Goal: Task Accomplishment & Management: Use online tool/utility

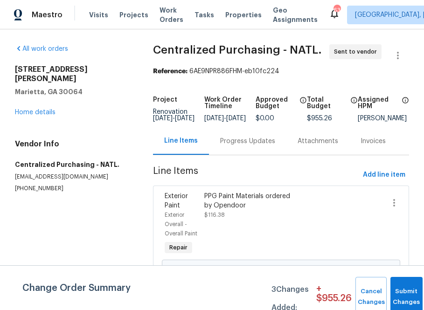
click at [126, 20] on div "Visits Projects Work Orders Tasks Properties Geo Assignments" at bounding box center [209, 15] width 240 height 19
click at [126, 14] on span "Projects" at bounding box center [133, 14] width 29 height 9
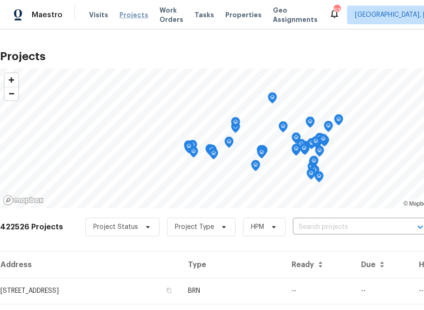
click at [135, 16] on span "Projects" at bounding box center [133, 14] width 29 height 9
click at [336, 224] on input "text" at bounding box center [346, 227] width 107 height 14
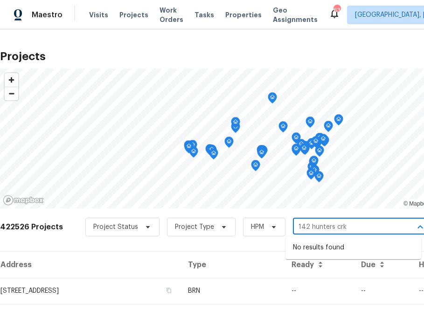
click at [302, 228] on input "142 hunters crk" at bounding box center [346, 227] width 107 height 14
type input "143 hunters crk"
click at [374, 222] on input "143 hunters crk" at bounding box center [346, 227] width 107 height 14
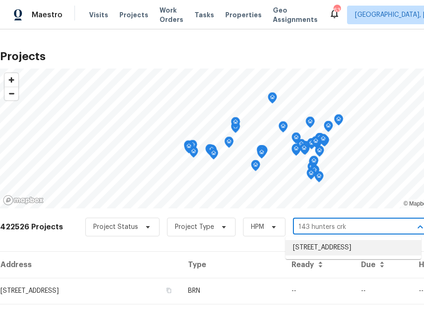
click at [357, 245] on li "[STREET_ADDRESS]" at bounding box center [354, 247] width 136 height 15
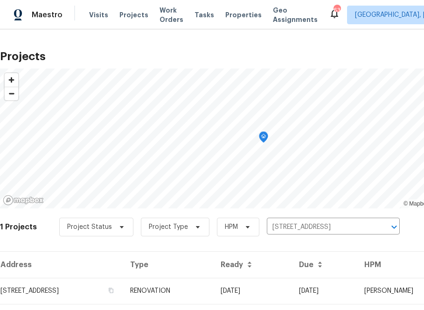
scroll to position [24, 0]
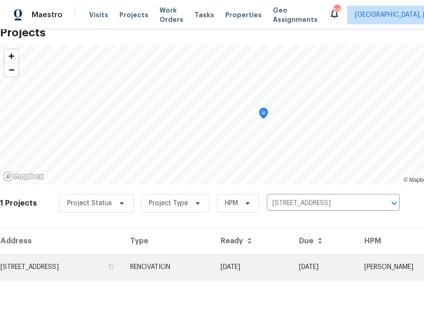
click at [88, 258] on td "[STREET_ADDRESS]" at bounding box center [61, 267] width 123 height 26
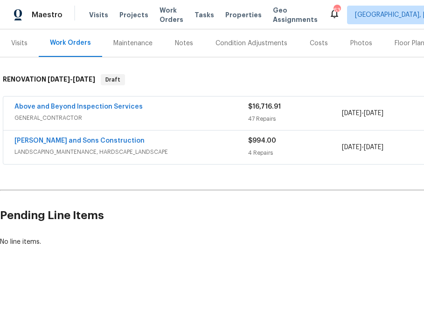
scroll to position [112, 103]
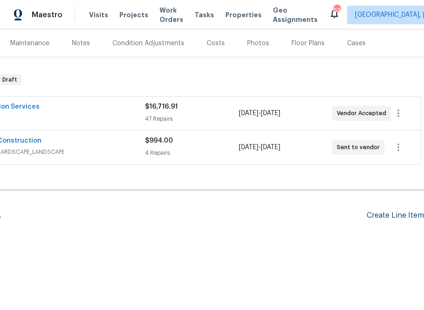
click at [368, 214] on div "Create Line Item" at bounding box center [395, 215] width 57 height 9
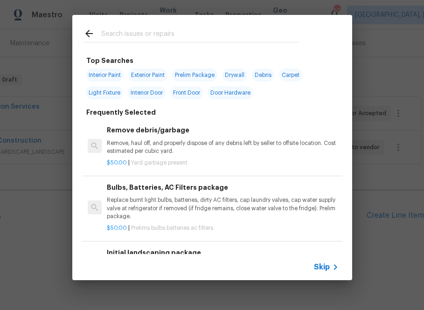
click at [338, 256] on div "Skip" at bounding box center [212, 267] width 280 height 26
click at [332, 271] on icon at bounding box center [335, 267] width 11 height 11
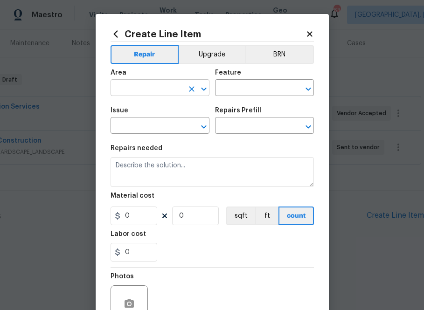
click at [163, 89] on input "text" at bounding box center [147, 89] width 73 height 14
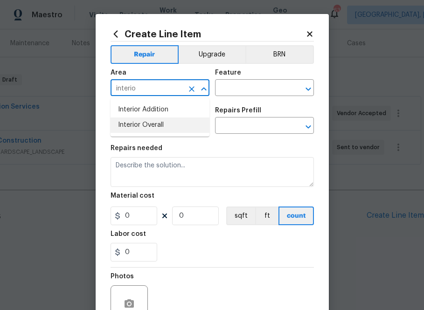
click at [133, 126] on li "Interior Overall" at bounding box center [160, 125] width 99 height 15
type input "Interior Overall"
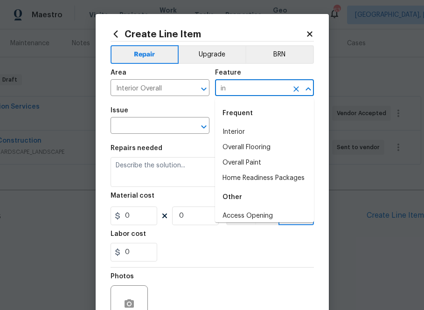
type input "i"
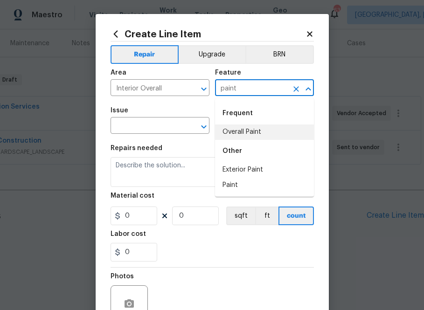
click at [255, 131] on li "Overall Paint" at bounding box center [264, 132] width 99 height 15
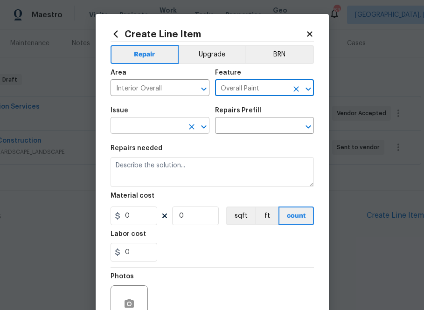
type input "Overall Paint"
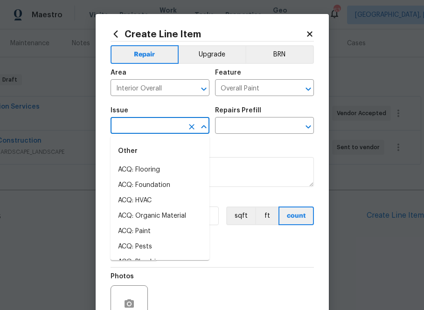
click at [178, 123] on input "text" at bounding box center [147, 126] width 73 height 14
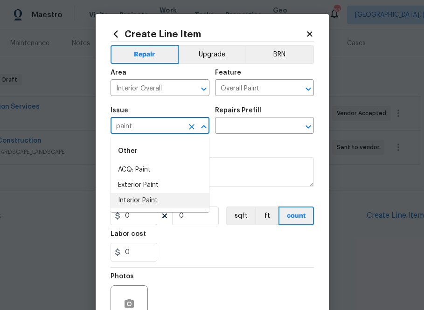
click at [181, 196] on li "Interior Paint" at bounding box center [160, 200] width 99 height 15
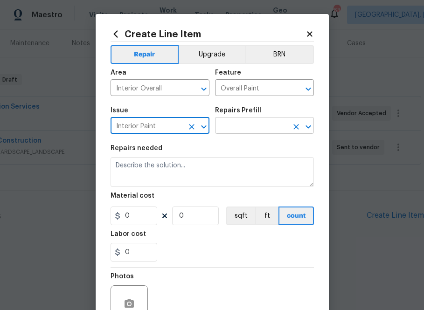
type input "Interior Paint"
click at [236, 124] on input "text" at bounding box center [251, 126] width 73 height 14
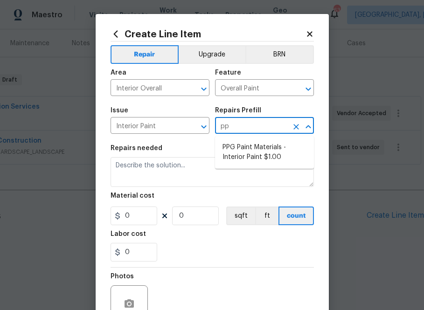
type input "ppg"
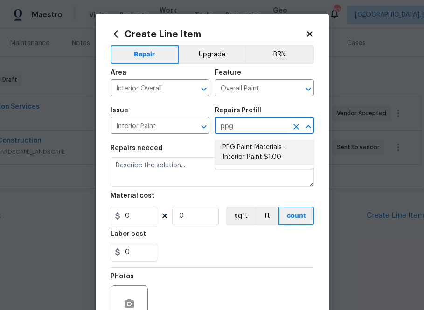
click at [241, 160] on li "PPG Paint Materials - Interior Paint $1.00" at bounding box center [264, 152] width 99 height 25
type input "PPG Paint Materials - Interior Paint $1.00"
type textarea "PPG Paint Materials ordered by Opendoor"
type input "1"
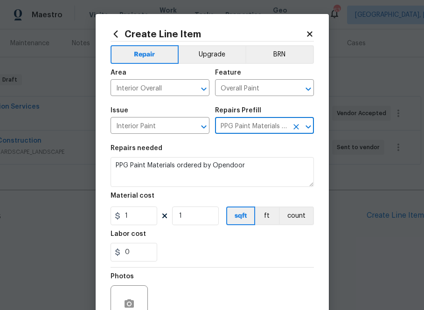
type input "PPG Paint Materials - Interior Paint $1.00"
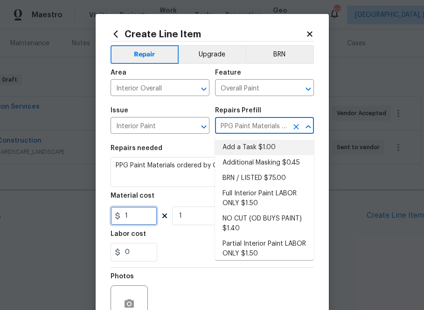
click at [136, 223] on input "1" at bounding box center [134, 216] width 47 height 19
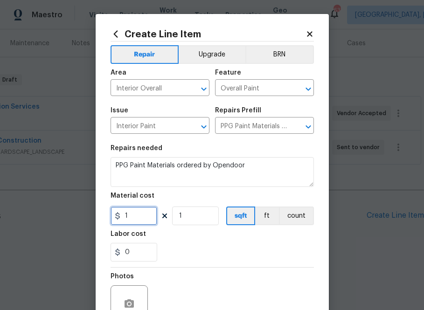
paste input "917.39"
click at [140, 215] on input "1917.39" at bounding box center [134, 216] width 47 height 19
paste input "text"
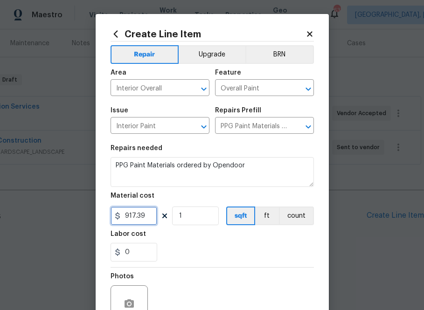
type input "917.39"
click at [191, 238] on div "Labor cost" at bounding box center [212, 237] width 203 height 12
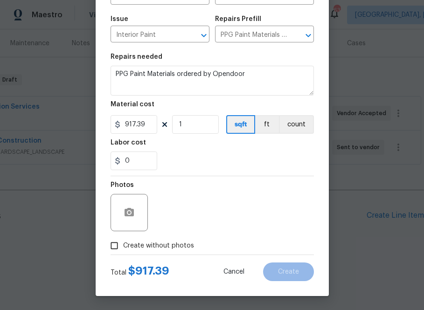
click at [152, 246] on span "Create without photos" at bounding box center [158, 246] width 71 height 10
click at [123, 246] on input "Create without photos" at bounding box center [114, 246] width 18 height 18
checkbox input "true"
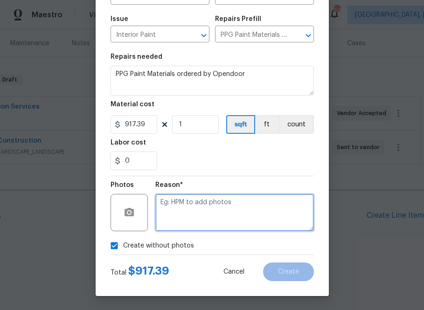
click at [209, 208] on textarea at bounding box center [234, 212] width 159 height 37
type textarea "n.a"
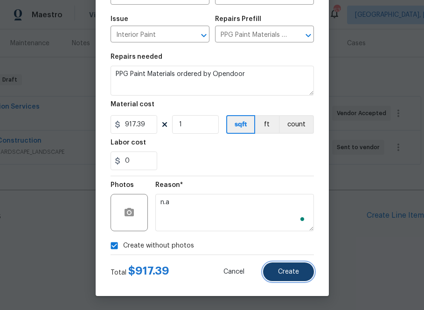
click at [276, 269] on button "Create" at bounding box center [288, 272] width 51 height 19
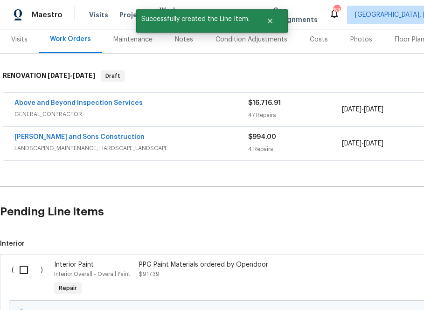
scroll to position [218, 0]
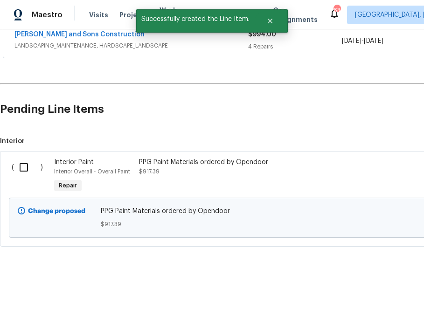
click at [26, 164] on input "checkbox" at bounding box center [27, 168] width 27 height 20
checkbox input "true"
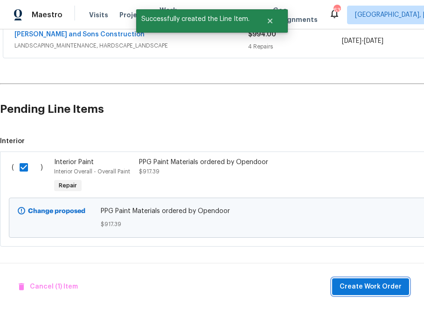
click at [355, 279] on button "Create Work Order" at bounding box center [370, 287] width 77 height 17
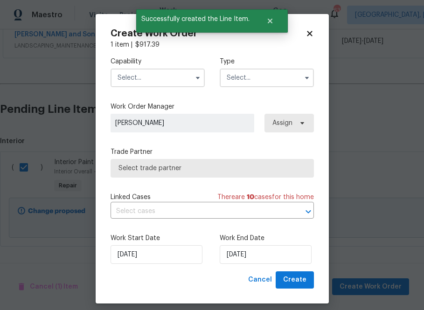
click at [175, 79] on input "text" at bounding box center [158, 78] width 94 height 19
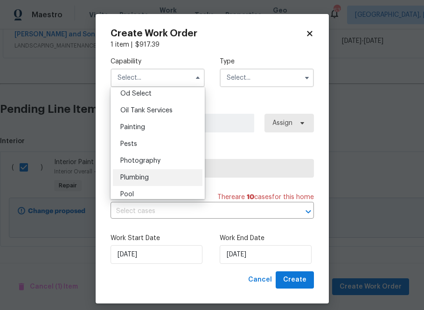
scroll to position [754, 0]
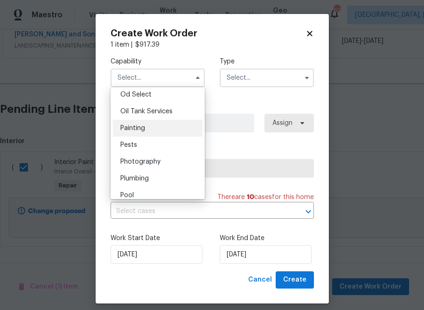
click at [163, 131] on div "Painting" at bounding box center [158, 128] width 90 height 17
type input "Painting"
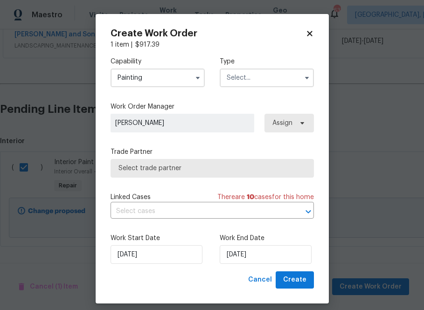
click at [250, 86] on input "text" at bounding box center [267, 78] width 94 height 19
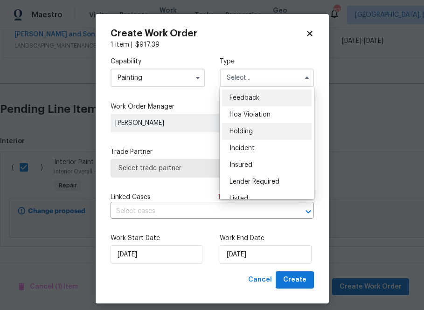
scroll to position [212, 0]
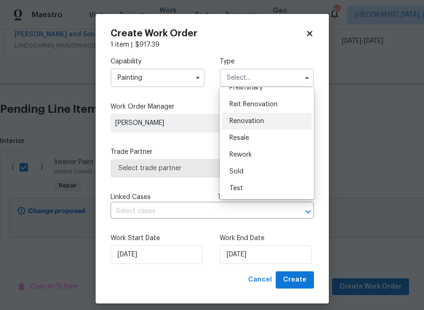
click at [248, 125] on div "Renovation" at bounding box center [267, 121] width 90 height 17
type input "Renovation"
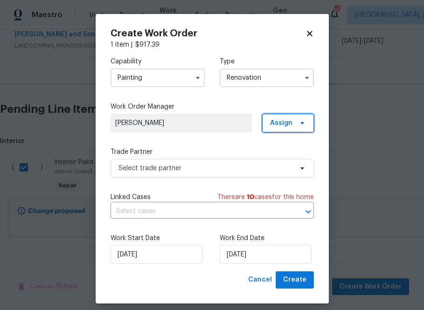
click at [287, 125] on span "Assign" at bounding box center [281, 123] width 22 height 9
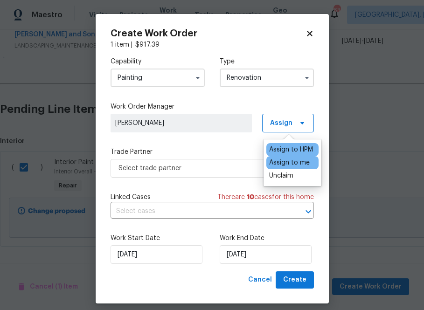
click at [284, 164] on div "Assign to me" at bounding box center [289, 162] width 41 height 9
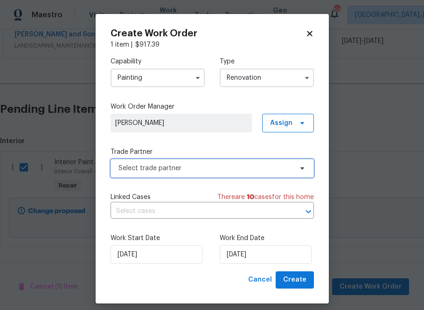
click at [220, 164] on span "Select trade partner" at bounding box center [206, 168] width 174 height 9
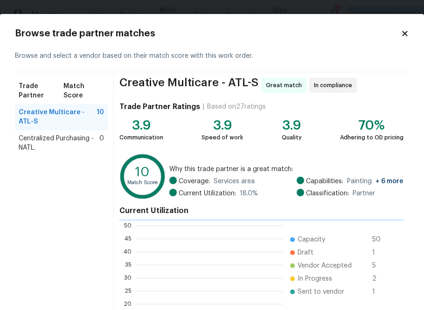
scroll to position [131, 147]
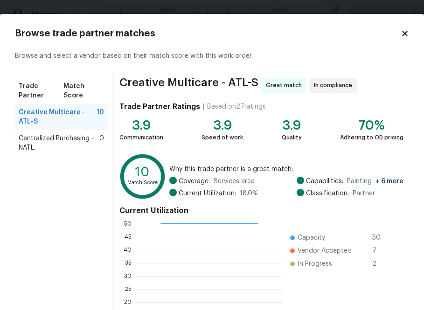
click at [32, 134] on span "Centralized Purchasing - NATL." at bounding box center [59, 143] width 81 height 19
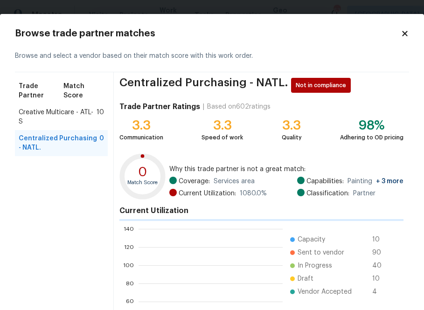
scroll to position [131, 144]
click at [32, 134] on span "Centralized Purchasing - NATL." at bounding box center [59, 143] width 81 height 19
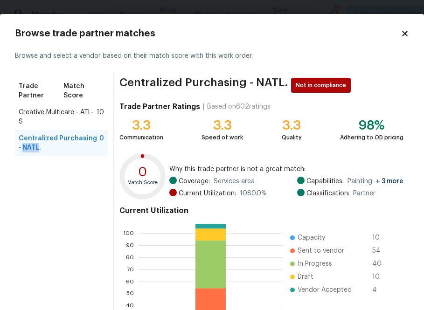
scroll to position [100, 0]
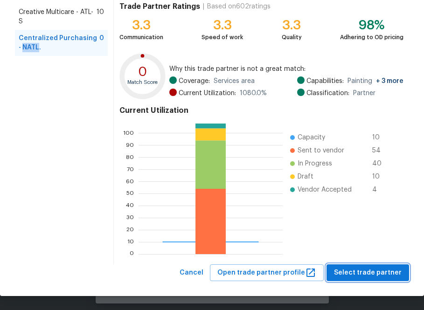
click at [392, 274] on span "Select trade partner" at bounding box center [368, 273] width 68 height 12
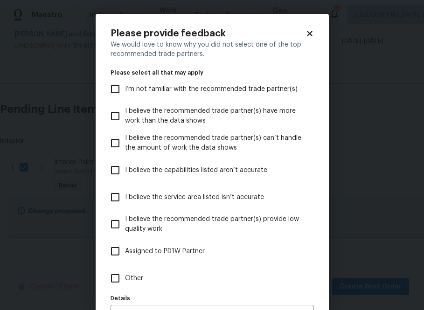
scroll to position [0, 0]
click at [124, 268] on label "Other" at bounding box center [205, 278] width 201 height 27
click at [124, 269] on input "Other" at bounding box center [115, 279] width 20 height 20
checkbox input "true"
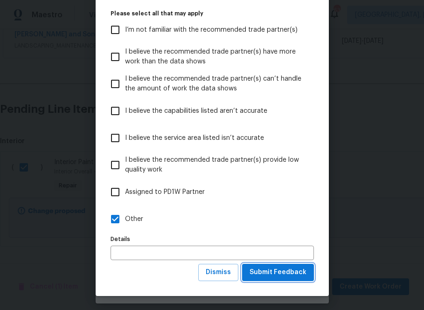
click at [284, 271] on span "Submit Feedback" at bounding box center [278, 273] width 57 height 12
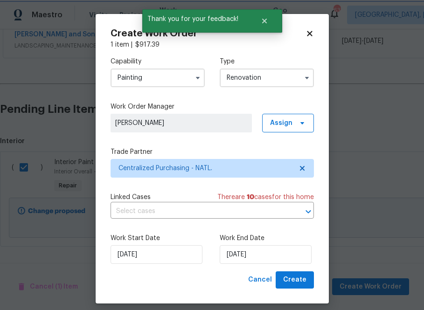
scroll to position [0, 0]
click at [295, 281] on span "Create" at bounding box center [294, 280] width 23 height 12
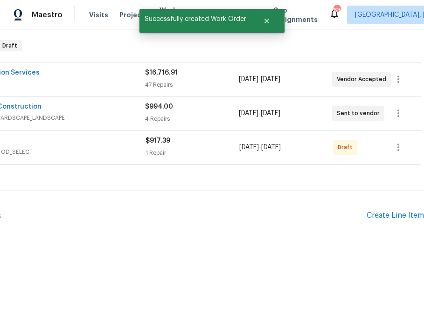
scroll to position [146, 0]
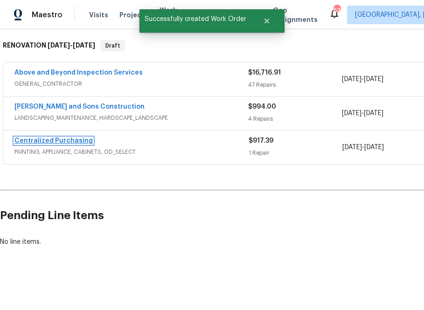
click at [63, 139] on link "Centralized Purchasing" at bounding box center [53, 141] width 78 height 7
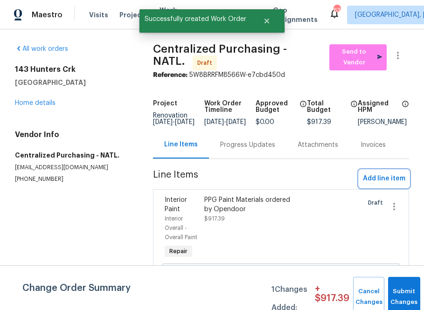
click at [391, 183] on span "Add line item" at bounding box center [384, 179] width 42 height 12
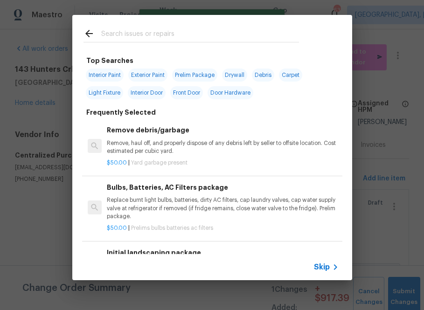
click at [328, 264] on span "Skip" at bounding box center [322, 267] width 16 height 9
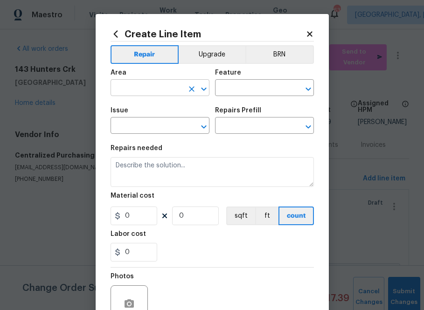
click at [152, 89] on input "text" at bounding box center [147, 89] width 73 height 14
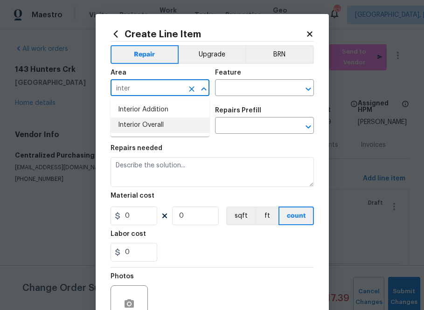
click at [162, 125] on li "Interior Overall" at bounding box center [160, 125] width 99 height 15
type input "Interior Overall"
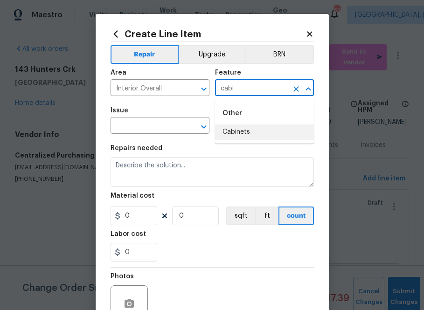
click at [231, 133] on li "Cabinets" at bounding box center [264, 132] width 99 height 15
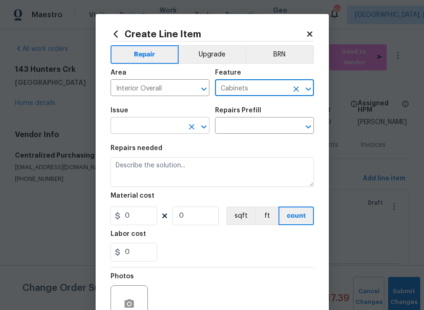
type input "Cabinets"
click at [164, 127] on input "text" at bounding box center [147, 126] width 73 height 14
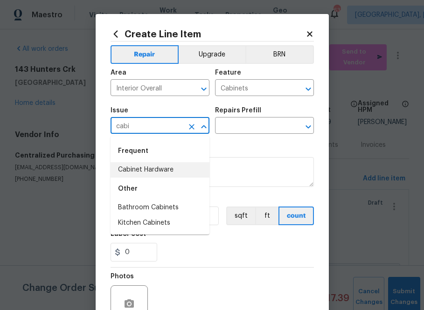
click at [167, 167] on li "Cabinet Hardware" at bounding box center [160, 169] width 99 height 15
type input "Cabinet Hardware"
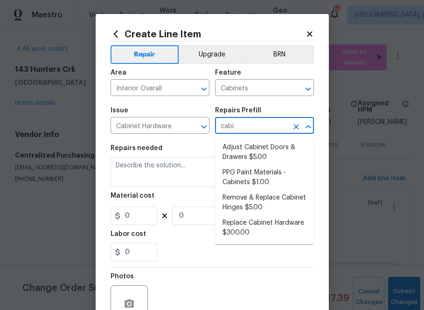
type input "cabin"
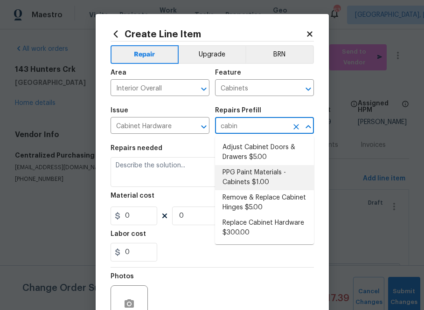
click at [239, 180] on li "PPG Paint Materials - Cabinets $1.00" at bounding box center [264, 177] width 99 height 25
type input "PPG Paint Materials - Cabinets $1.00"
type textarea "PPG Paint Materials ordered by Opendoor"
type input "1"
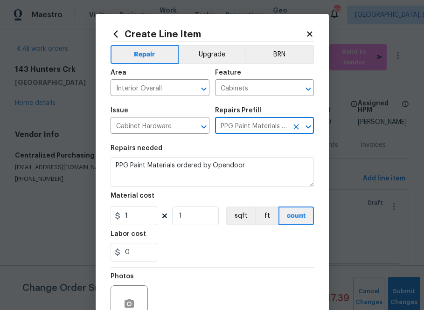
type input "PPG Paint Materials - Cabinets $1.00"
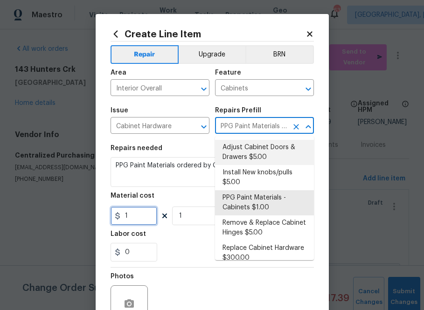
click at [137, 219] on input "1" at bounding box center [134, 216] width 47 height 19
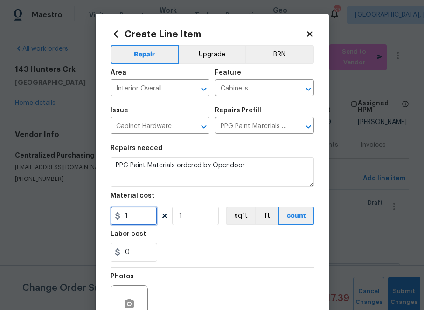
click at [137, 219] on input "1" at bounding box center [134, 216] width 47 height 19
paste input "318.29"
type input "318.29"
click at [188, 240] on div "Labor cost" at bounding box center [212, 237] width 203 height 12
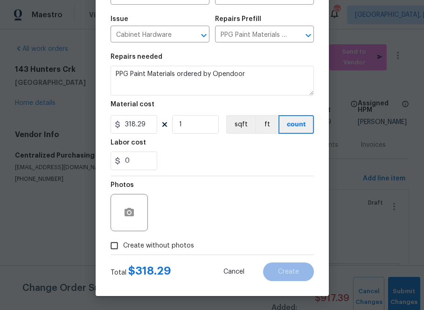
click at [164, 256] on div "Total $ 318.29 Cancel Create" at bounding box center [212, 268] width 203 height 26
click at [174, 251] on label "Create without photos" at bounding box center [149, 246] width 89 height 18
click at [123, 251] on input "Create without photos" at bounding box center [114, 246] width 18 height 18
checkbox input "true"
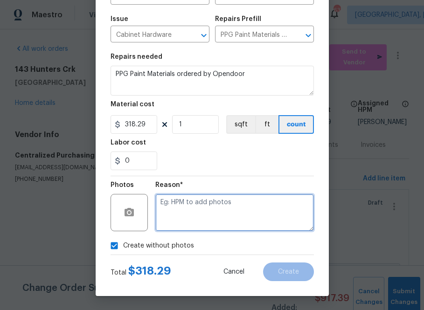
click at [190, 229] on textarea at bounding box center [234, 212] width 159 height 37
type textarea "n.a"
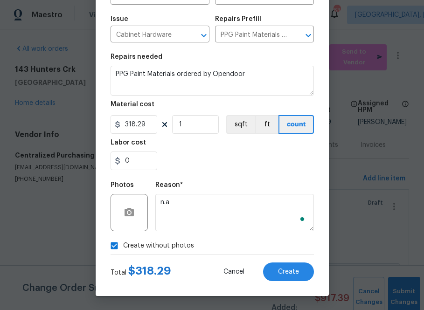
click at [295, 259] on div "Total $ 318.29 Cancel Create" at bounding box center [212, 268] width 203 height 26
click at [295, 266] on button "Create" at bounding box center [288, 272] width 51 height 19
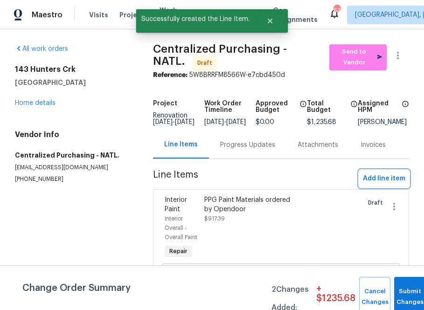
click at [386, 183] on span "Add line item" at bounding box center [384, 179] width 42 height 12
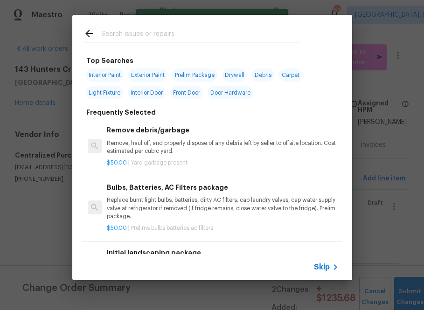
click at [319, 264] on span "Skip" at bounding box center [322, 267] width 16 height 9
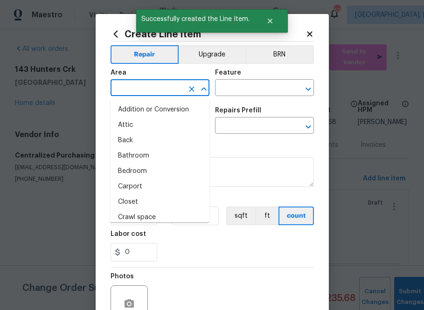
click at [154, 90] on input "text" at bounding box center [147, 89] width 73 height 14
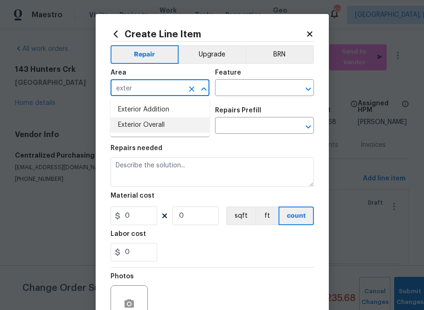
click at [163, 125] on li "Exterior Overall" at bounding box center [160, 125] width 99 height 15
type input "Exterior Overall"
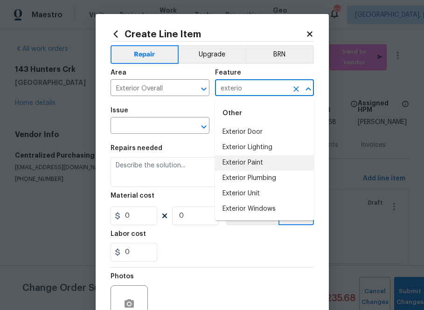
click at [240, 161] on li "Exterior Paint" at bounding box center [264, 162] width 99 height 15
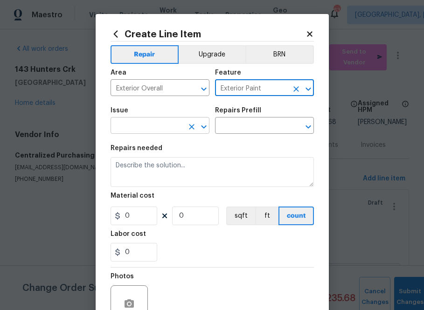
type input "Exterior Paint"
click at [172, 126] on input "text" at bounding box center [147, 126] width 73 height 14
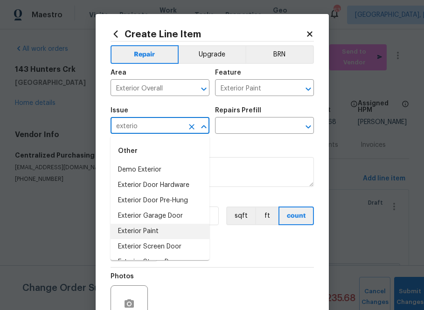
click at [158, 230] on li "Exterior Paint" at bounding box center [160, 231] width 99 height 15
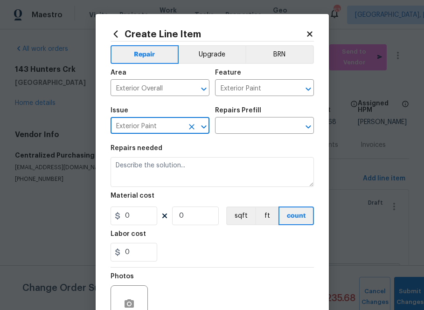
type input "Exterior Paint"
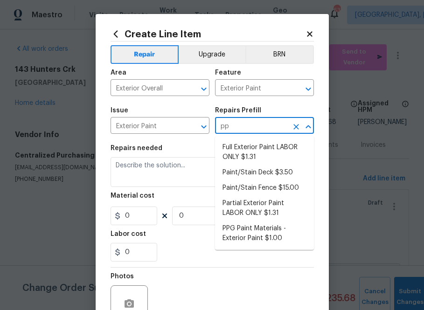
type input "ppg"
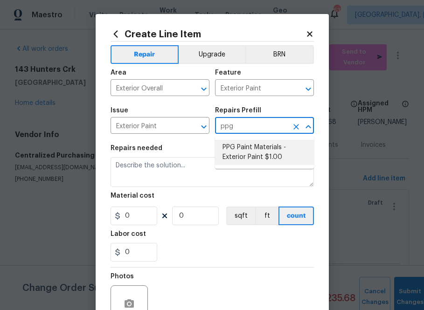
click at [235, 151] on li "PPG Paint Materials - Exterior Paint $1.00" at bounding box center [264, 152] width 99 height 25
type input "Overall Paint"
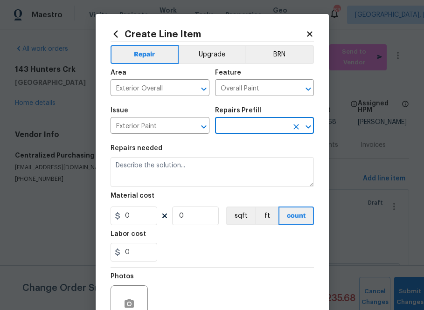
type input "PPG Paint Materials - Exterior Paint $1.00"
type textarea "PPG Paint Materials ordered by Opendoor"
type input "1"
type input "PPG Paint Materials - Exterior Paint $1.00"
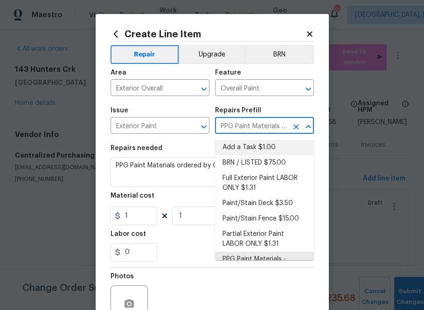
click at [125, 226] on section "Repairs needed PPG Paint Materials ordered by Opendoor Material cost 1 1 sqft f…" at bounding box center [212, 204] width 203 height 128
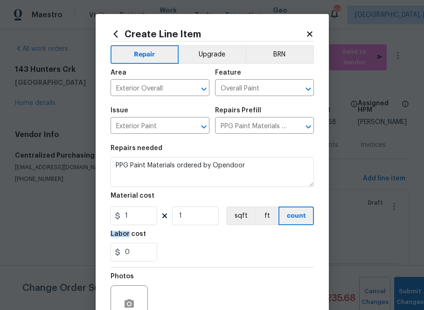
click at [125, 226] on section "Repairs needed PPG Paint Materials ordered by Opendoor Material cost 1 1 sqft f…" at bounding box center [212, 204] width 203 height 128
click at [129, 217] on input "1" at bounding box center [134, 216] width 47 height 19
paste input "64.24"
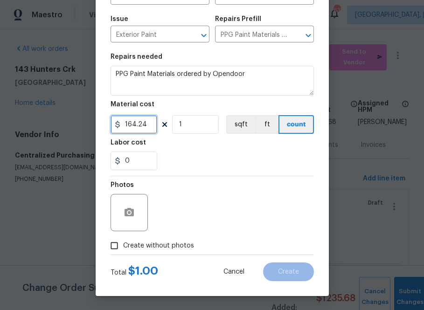
type input "164.24"
click at [170, 248] on span "Create without photos" at bounding box center [158, 246] width 71 height 10
click at [123, 248] on input "Create without photos" at bounding box center [114, 246] width 18 height 18
checkbox input "true"
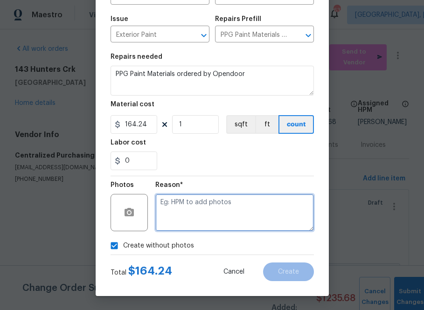
click at [211, 213] on textarea at bounding box center [234, 212] width 159 height 37
type textarea "n.a"
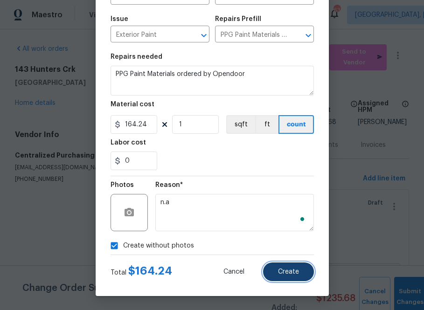
click at [284, 267] on button "Create" at bounding box center [288, 272] width 51 height 19
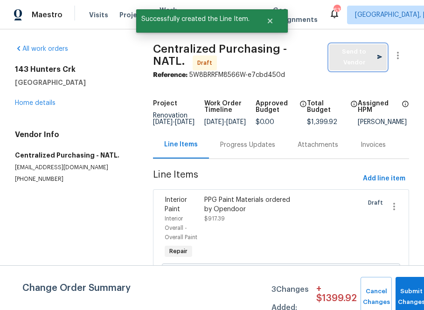
click at [341, 54] on span "Send to Vendor" at bounding box center [358, 57] width 49 height 21
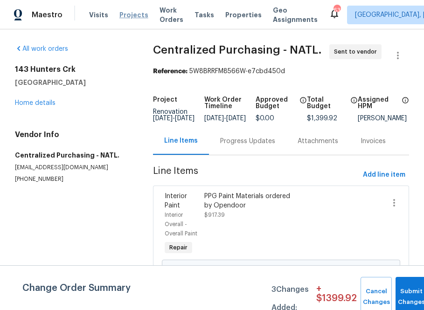
click at [124, 15] on span "Projects" at bounding box center [133, 14] width 29 height 9
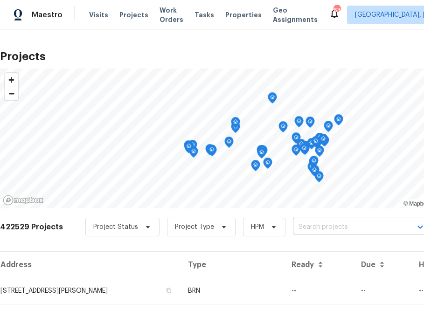
click at [323, 224] on input "text" at bounding box center [346, 227] width 107 height 14
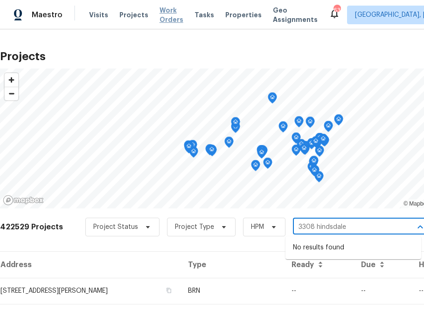
type input "3308 hindsdale"
type input "3308 hins"
click at [327, 249] on li "[STREET_ADDRESS]" at bounding box center [354, 247] width 136 height 15
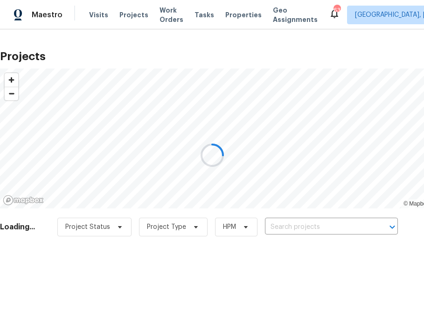
type input "[STREET_ADDRESS]"
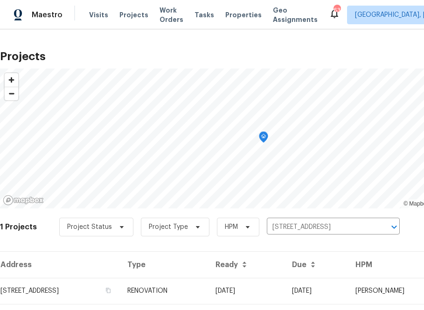
scroll to position [24, 0]
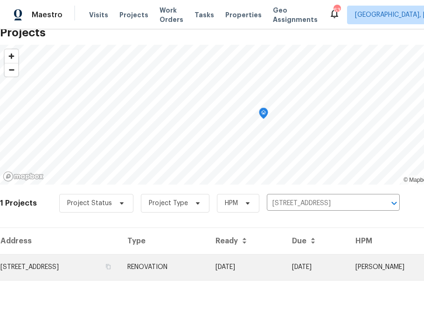
click at [77, 275] on td "[STREET_ADDRESS]" at bounding box center [60, 267] width 120 height 26
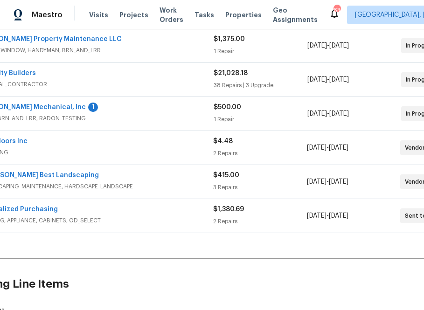
scroll to position [180, 0]
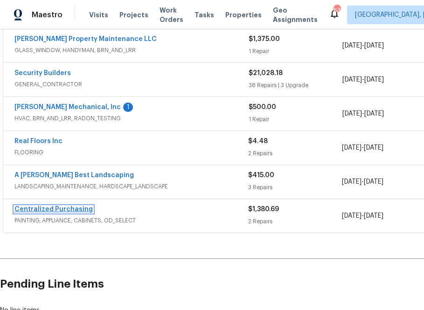
click at [66, 206] on link "Centralized Purchasing" at bounding box center [53, 209] width 78 height 7
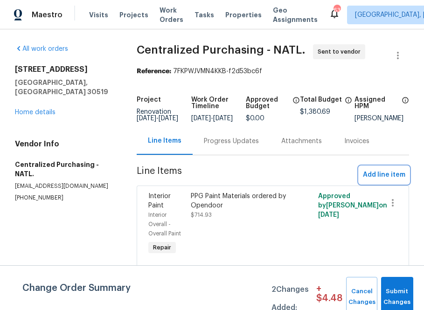
click at [386, 181] on span "Add line item" at bounding box center [384, 175] width 42 height 12
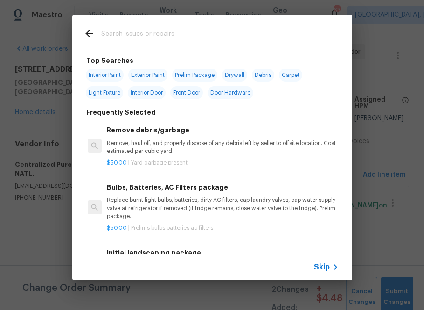
click at [325, 263] on span "Skip" at bounding box center [322, 267] width 16 height 9
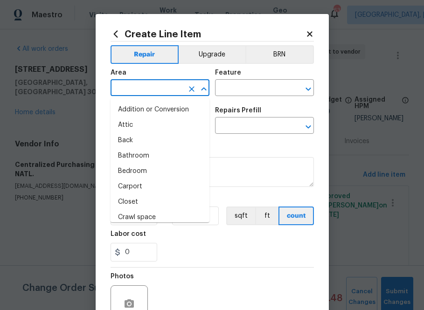
click at [160, 94] on input "text" at bounding box center [147, 89] width 73 height 14
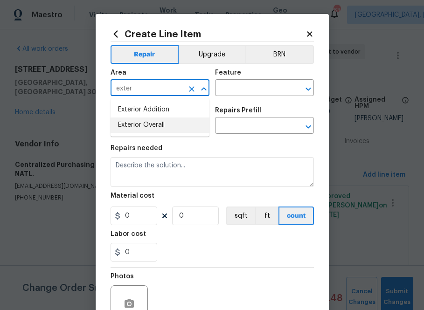
click at [162, 128] on li "Exterior Overall" at bounding box center [160, 125] width 99 height 15
type input "Exterior Overall"
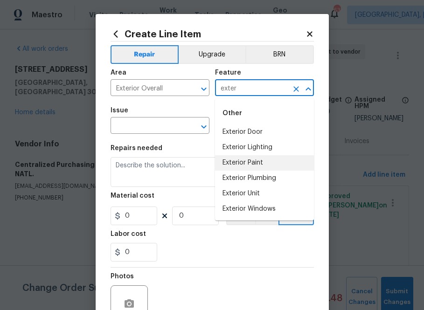
click at [250, 164] on li "Exterior Paint" at bounding box center [264, 162] width 99 height 15
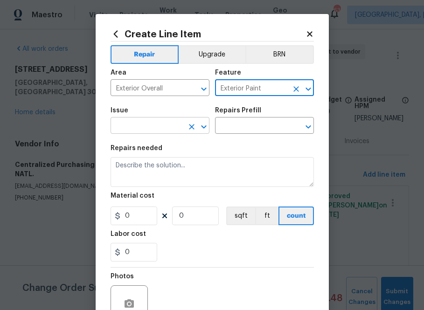
type input "Exterior Paint"
click at [168, 131] on input "text" at bounding box center [147, 126] width 73 height 14
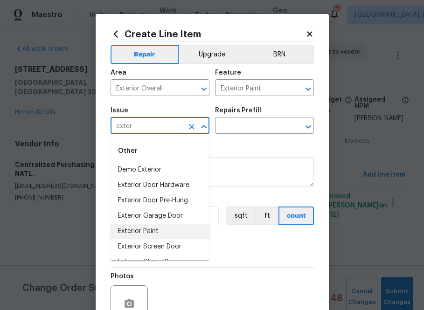
click at [158, 233] on li "Exterior Paint" at bounding box center [160, 231] width 99 height 15
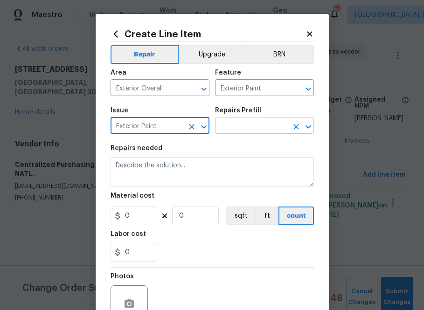
type input "Exterior Paint"
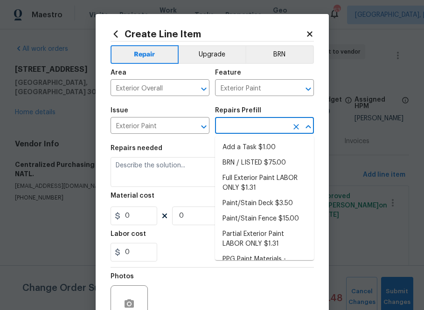
click at [260, 122] on input "text" at bounding box center [251, 126] width 73 height 14
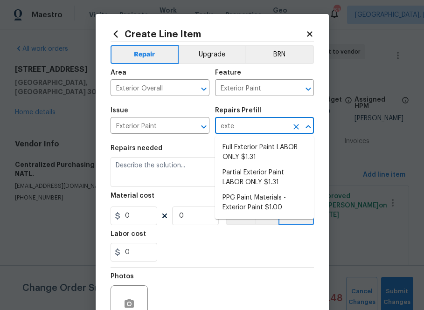
type input "exter"
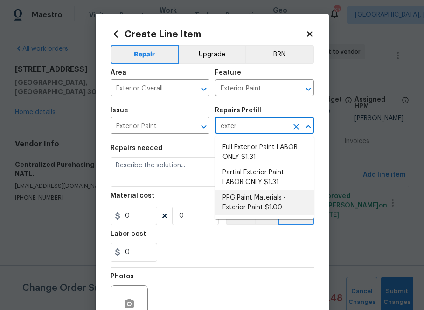
click at [267, 204] on li "PPG Paint Materials - Exterior Paint $1.00" at bounding box center [264, 202] width 99 height 25
type input "Overall Paint"
type textarea "PPG Paint Materials ordered by Opendoor"
type input "1"
type input "PPG Paint Materials - Exterior Paint $1.00"
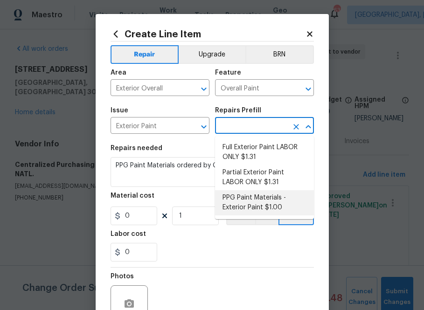
type input "1"
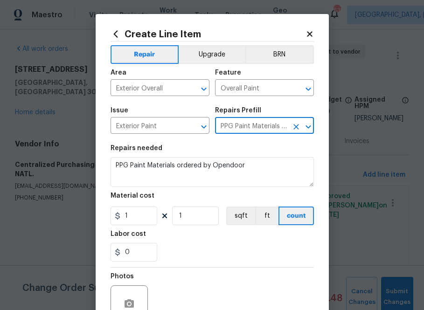
type input "PPG Paint Materials - Exterior Paint $1.00"
click at [147, 219] on input "1" at bounding box center [134, 216] width 47 height 19
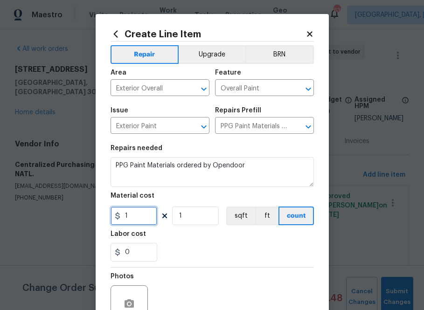
click at [147, 219] on input "1" at bounding box center [134, 216] width 47 height 19
paste input "text"
click at [130, 217] on input "1" at bounding box center [134, 216] width 47 height 19
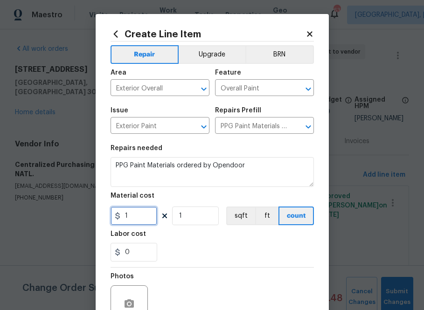
paste input "547.84"
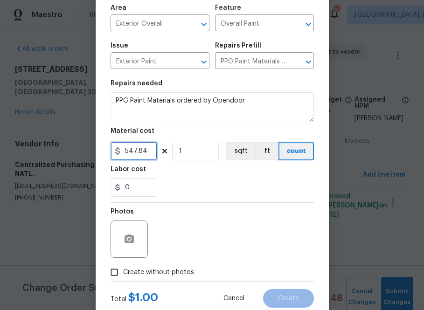
scroll to position [92, 0]
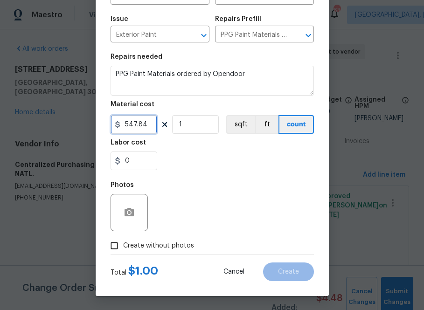
type input "547.84"
click at [150, 244] on span "Create without photos" at bounding box center [158, 246] width 71 height 10
click at [123, 244] on input "Create without photos" at bounding box center [114, 246] width 18 height 18
checkbox input "true"
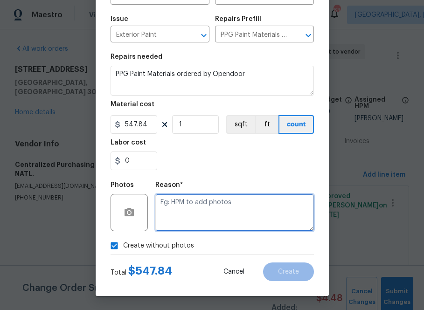
click at [191, 213] on textarea at bounding box center [234, 212] width 159 height 37
type textarea "n.a"
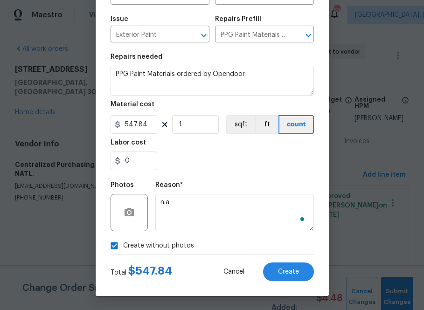
click at [294, 289] on div "Create Line Item Repair Upgrade BRN Area Exterior Overall ​ Feature Overall Pai…" at bounding box center [212, 110] width 233 height 374
click at [294, 278] on button "Create" at bounding box center [288, 272] width 51 height 19
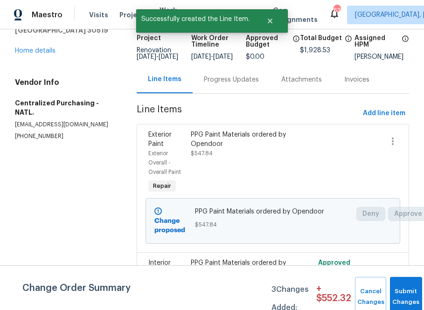
scroll to position [0, 0]
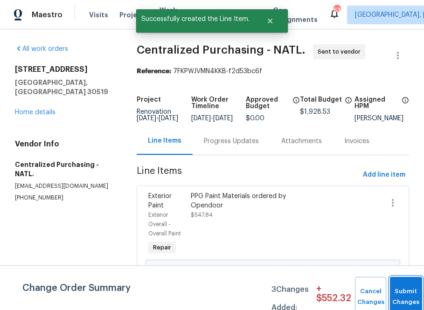
click at [411, 281] on button "Submit Changes" at bounding box center [406, 297] width 32 height 40
